Goal: Information Seeking & Learning: Learn about a topic

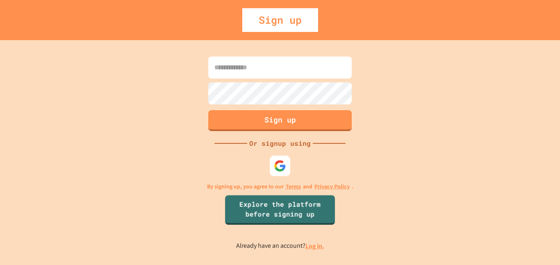
click at [314, 248] on link "Log in." at bounding box center [314, 246] width 19 height 9
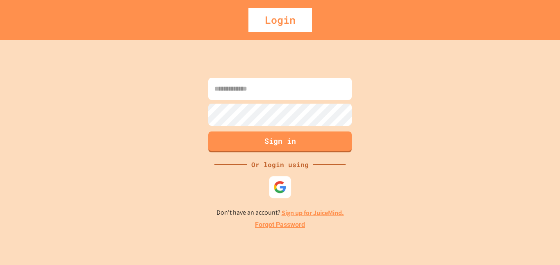
click at [278, 179] on div at bounding box center [280, 187] width 22 height 22
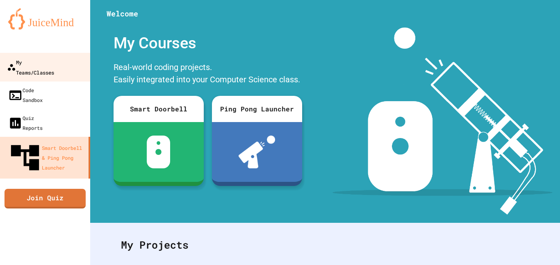
click at [41, 63] on div "My Teams/Classes" at bounding box center [30, 67] width 47 height 20
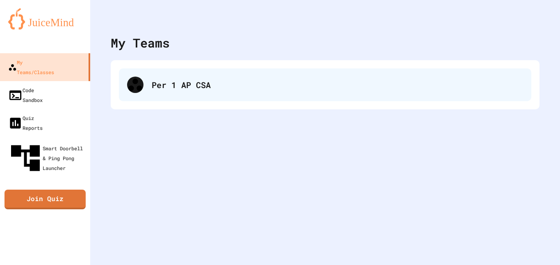
click at [196, 82] on div "Per 1 AP CSA" at bounding box center [337, 85] width 371 height 12
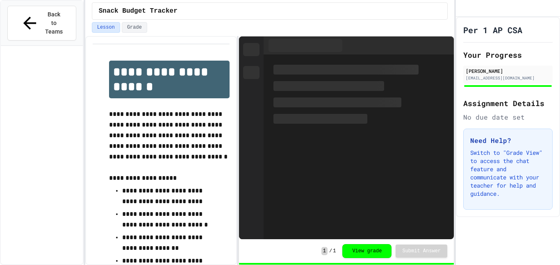
scroll to position [589, 0]
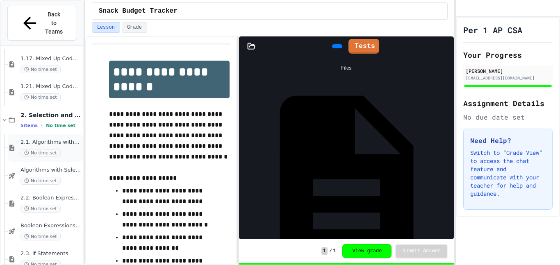
click at [60, 139] on div "2.1. Algorithms with Selection and Repetition No time set" at bounding box center [50, 148] width 61 height 18
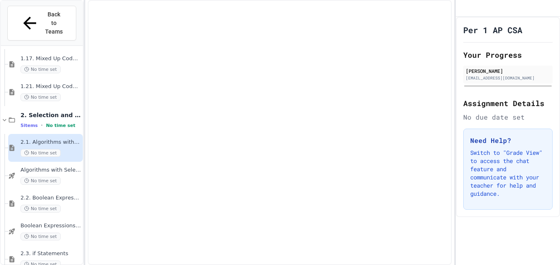
scroll to position [579, 0]
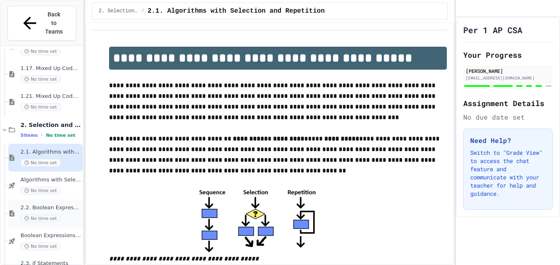
click at [71, 204] on span "2.2. Boolean Expressions" at bounding box center [50, 207] width 61 height 7
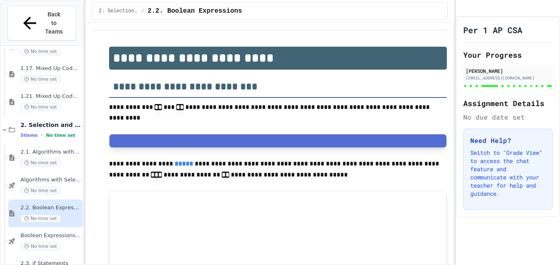
click at [67, 255] on div "2.3. if Statements No time set" at bounding box center [45, 269] width 75 height 28
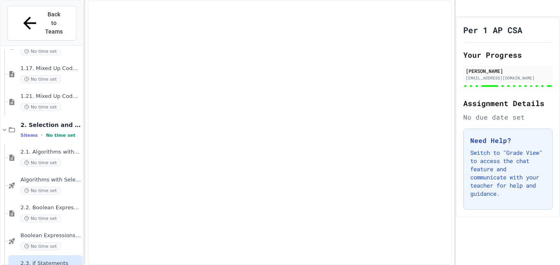
scroll to position [579, 0]
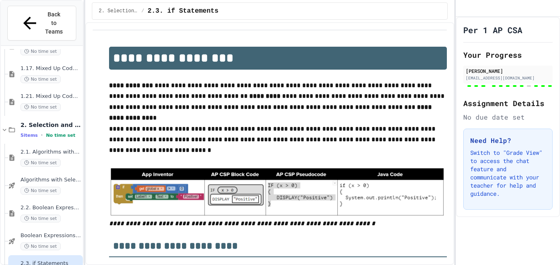
type input "**********"
